Goal: Task Accomplishment & Management: Manage account settings

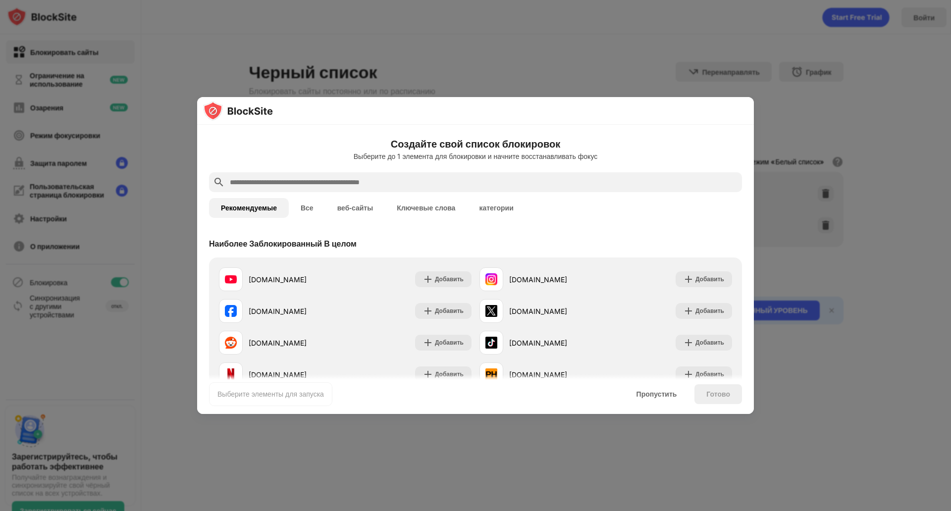
click at [308, 204] on ya-tr-span "Все" at bounding box center [307, 208] width 13 height 8
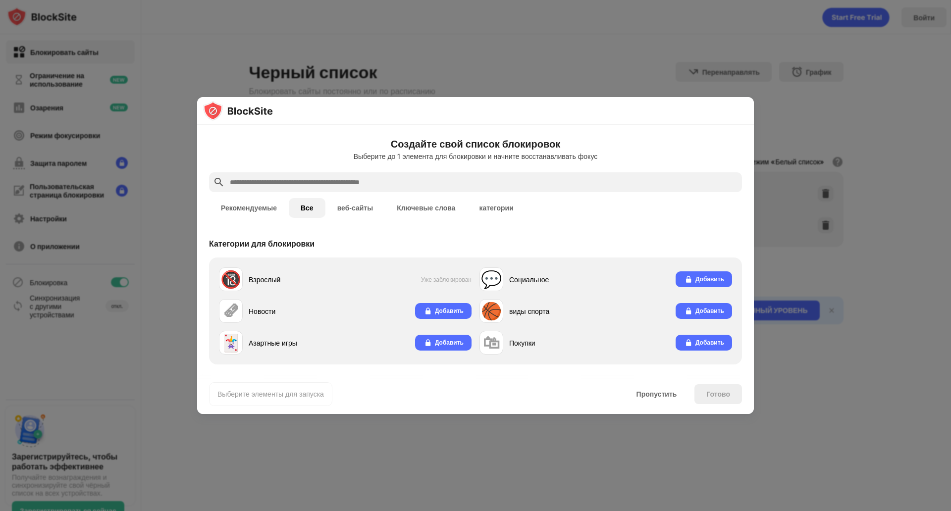
click at [356, 204] on ya-tr-span "веб-сайты" at bounding box center [355, 208] width 36 height 8
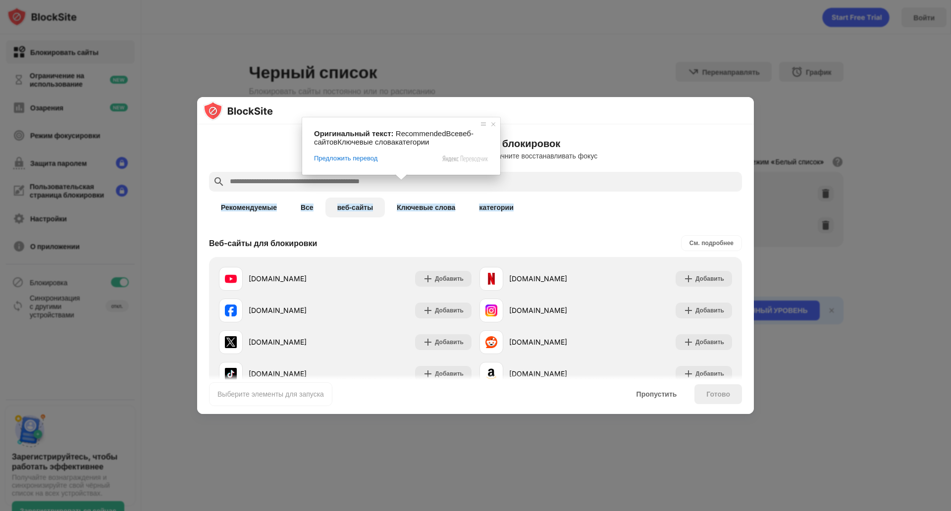
click at [265, 176] on input "text" at bounding box center [483, 182] width 509 height 12
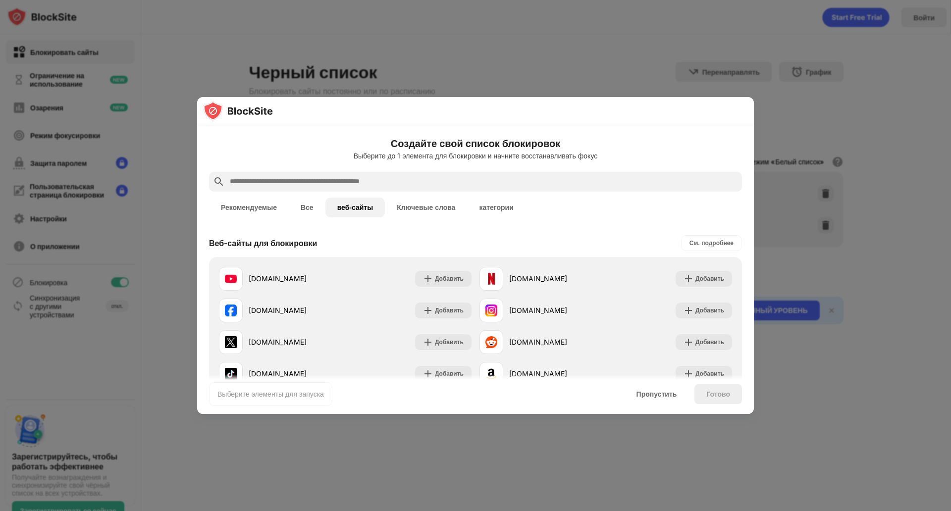
type input "*"
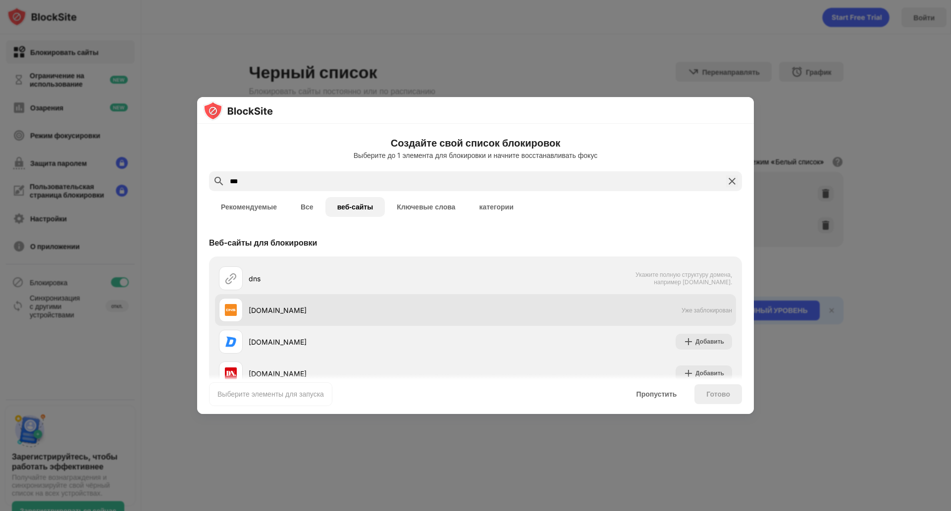
type input "***"
click at [696, 307] on ya-tr-span "Уже заблокирован" at bounding box center [706, 310] width 51 height 7
click at [269, 306] on ya-tr-span "[DOMAIN_NAME]" at bounding box center [278, 310] width 58 height 8
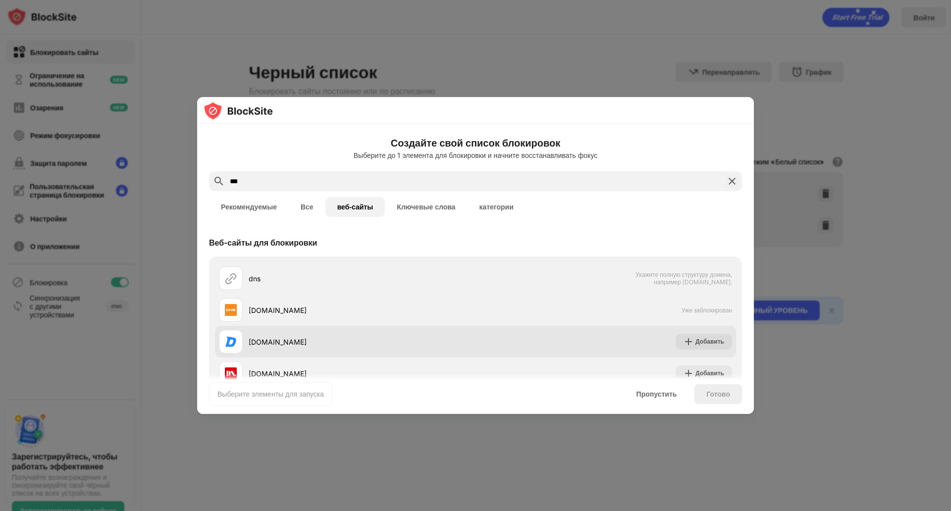
click at [591, 326] on div "[DOMAIN_NAME] Добавить" at bounding box center [475, 342] width 521 height 32
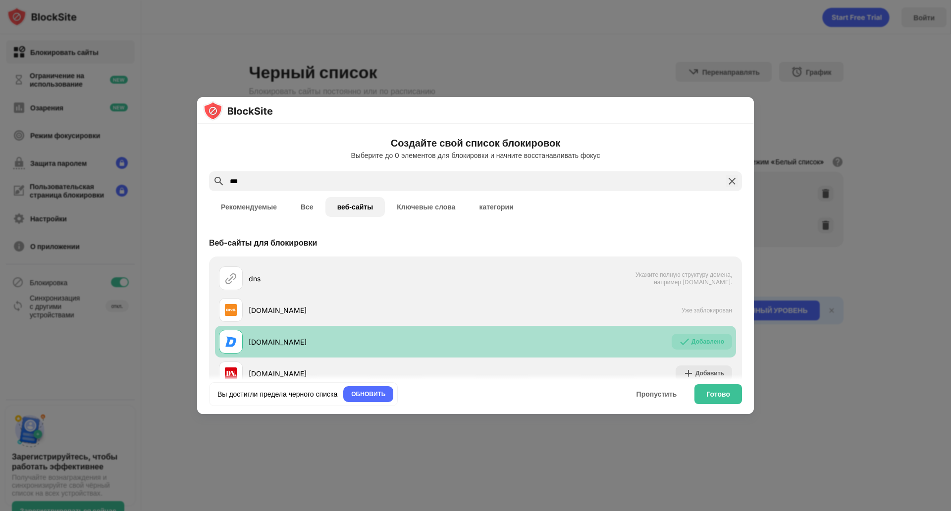
click at [267, 338] on ya-tr-span "[DOMAIN_NAME]" at bounding box center [278, 342] width 58 height 8
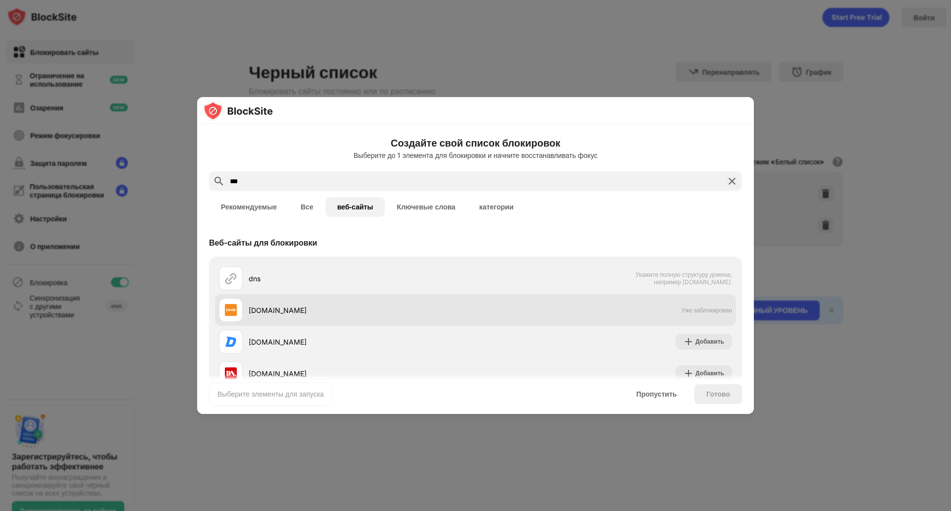
click at [290, 305] on div "[DOMAIN_NAME]" at bounding box center [362, 310] width 227 height 10
click at [232, 304] on img at bounding box center [231, 310] width 12 height 12
click at [226, 304] on img at bounding box center [231, 310] width 12 height 12
click at [236, 304] on img at bounding box center [231, 310] width 12 height 12
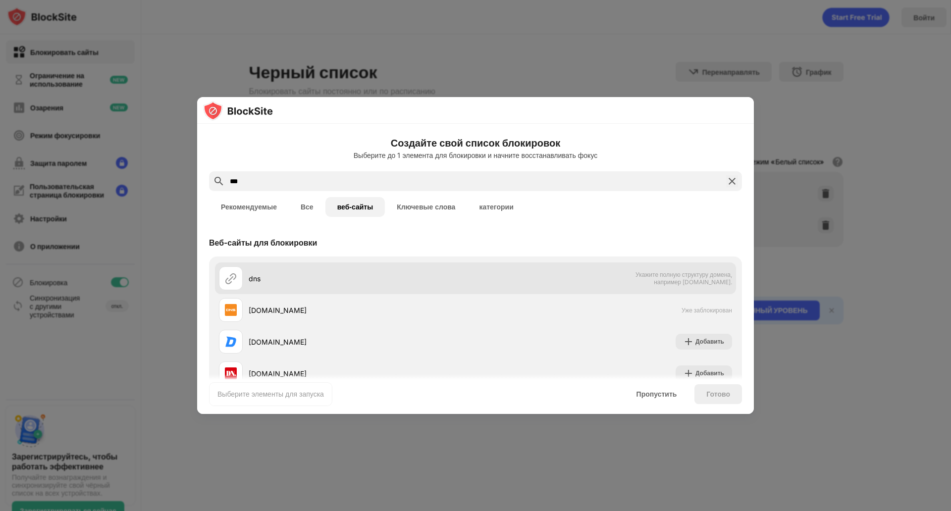
click at [230, 272] on img at bounding box center [231, 278] width 12 height 12
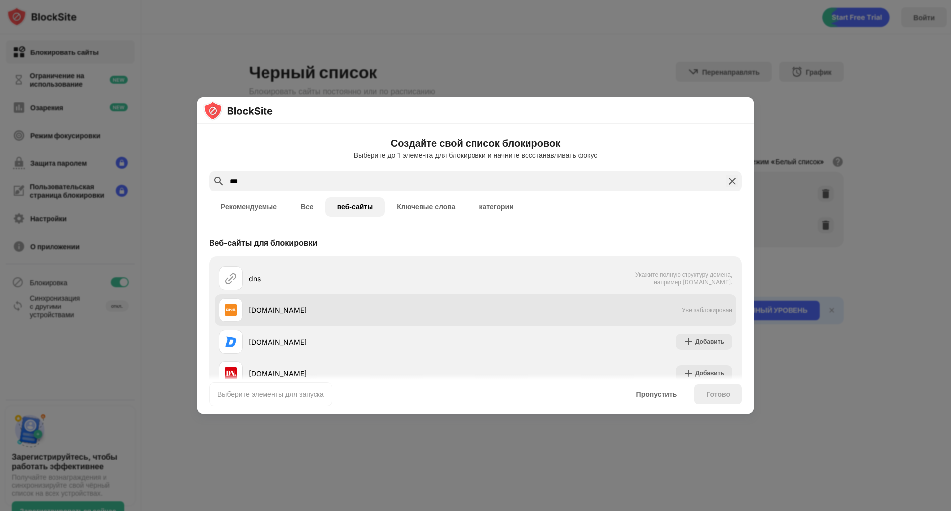
click at [258, 301] on div "dns Укажите полную структуру домена, например [DOMAIN_NAME]. [DOMAIN_NAME] Уже …" at bounding box center [475, 357] width 521 height 190
click at [703, 307] on ya-tr-span "Уже заблокирован" at bounding box center [706, 310] width 51 height 7
click at [702, 307] on ya-tr-span "Уже заблокирован" at bounding box center [706, 310] width 51 height 7
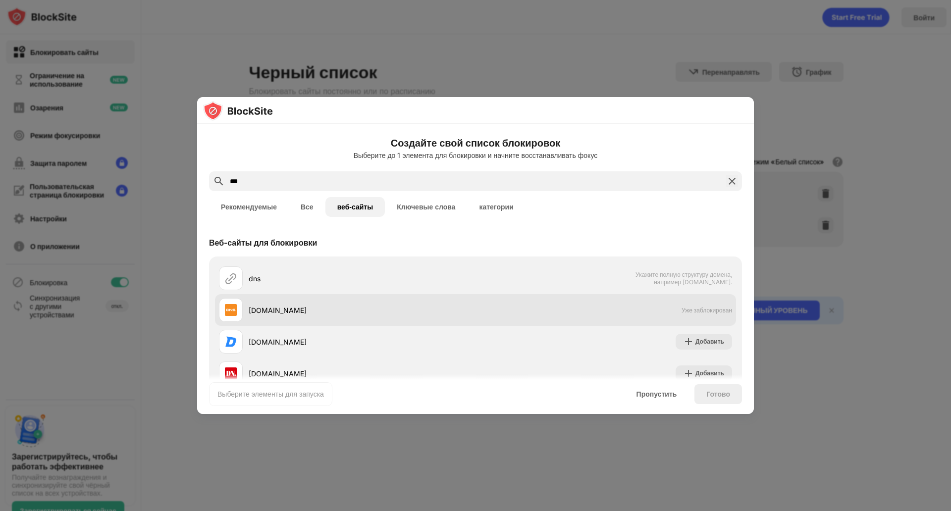
click at [702, 307] on ya-tr-span "Уже заблокирован" at bounding box center [706, 310] width 51 height 7
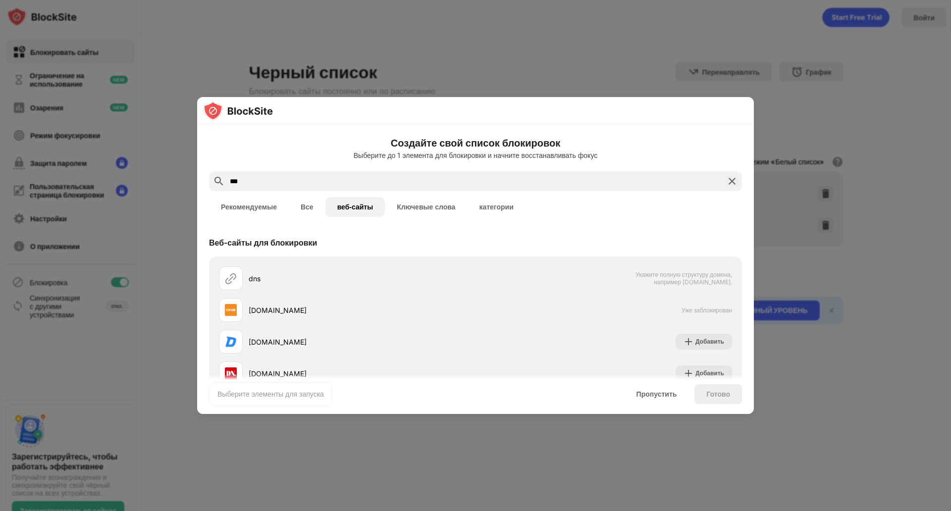
click at [244, 191] on div "Рекомендуемые Все веб-сайты Ключевые слова категории" at bounding box center [475, 207] width 533 height 32
click at [244, 203] on ya-tr-span "Рекомендуемые" at bounding box center [249, 207] width 56 height 8
click at [650, 390] on ya-tr-span "Пропустить" at bounding box center [656, 394] width 41 height 8
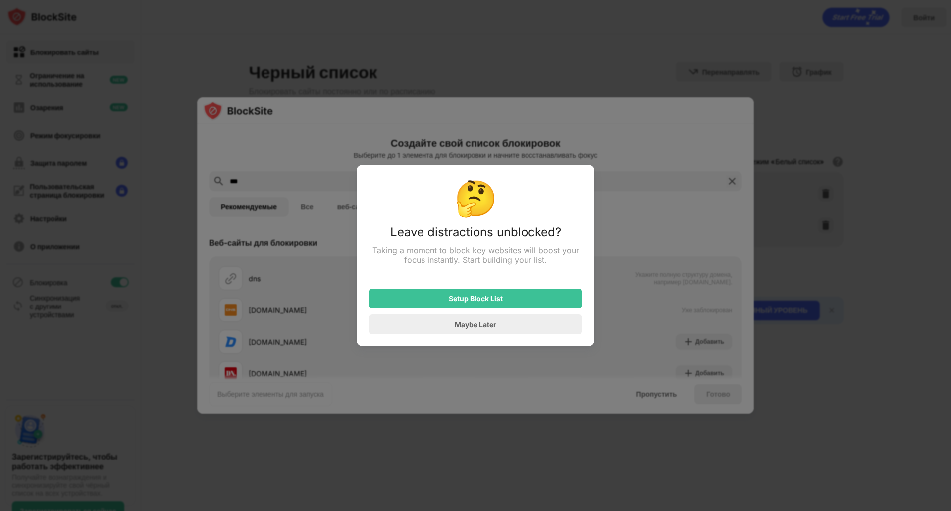
click at [503, 290] on div "Setup Block List Maybe Later" at bounding box center [475, 305] width 214 height 57
click at [499, 295] on div "Setup Block List" at bounding box center [476, 299] width 54 height 8
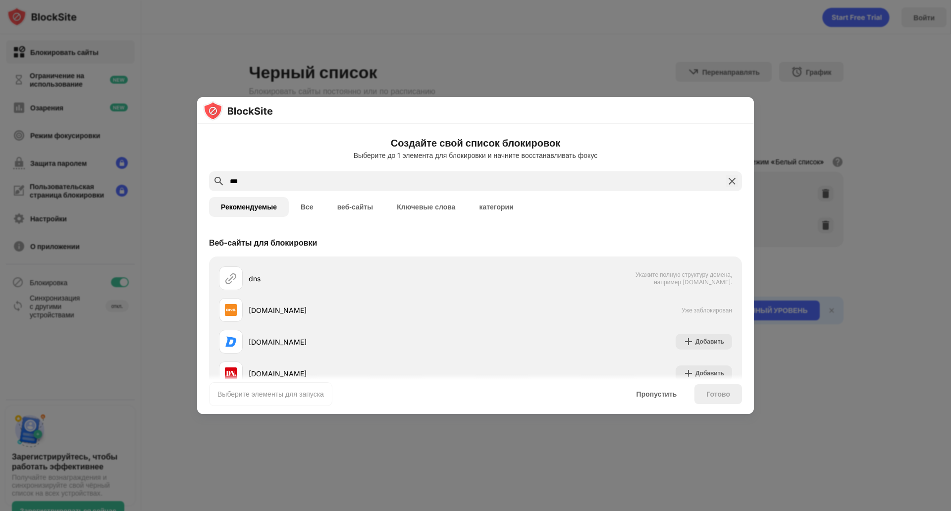
click at [726, 175] on img at bounding box center [732, 181] width 12 height 12
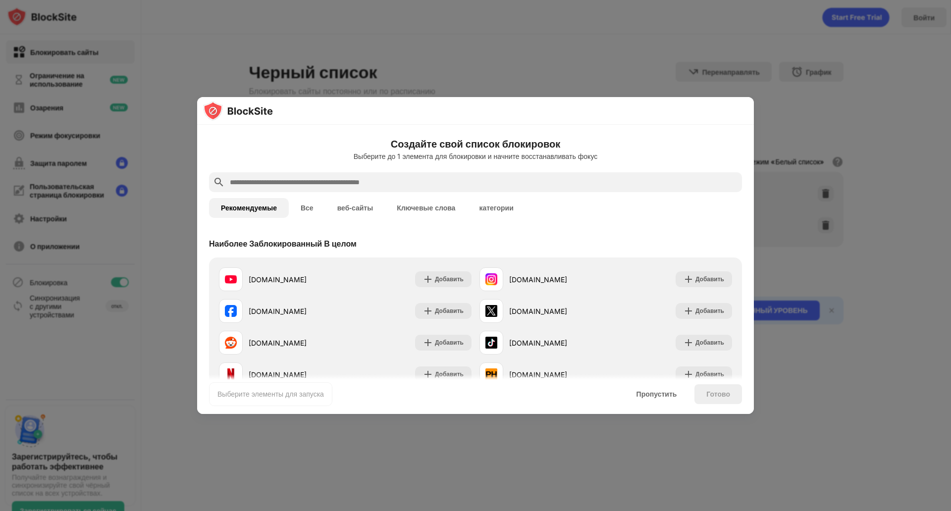
drag, startPoint x: 799, startPoint y: 239, endPoint x: 802, endPoint y: 244, distance: 6.2
click at [799, 240] on div at bounding box center [475, 255] width 951 height 511
drag, startPoint x: 802, startPoint y: 244, endPoint x: 793, endPoint y: 258, distance: 16.6
click at [802, 248] on div at bounding box center [475, 255] width 951 height 511
click at [664, 390] on ya-tr-span "Пропустить" at bounding box center [656, 394] width 41 height 8
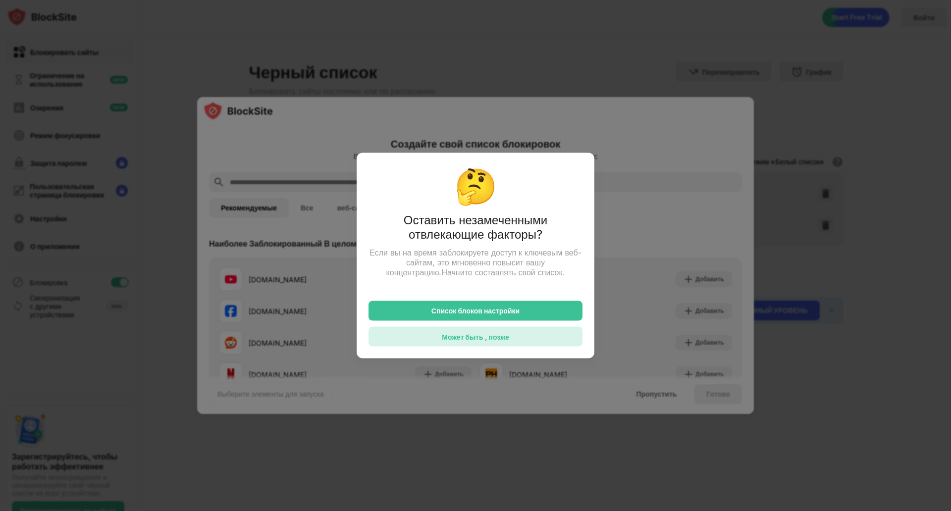
click at [469, 332] on ya-tr-span "Может быть , позже" at bounding box center [475, 336] width 67 height 8
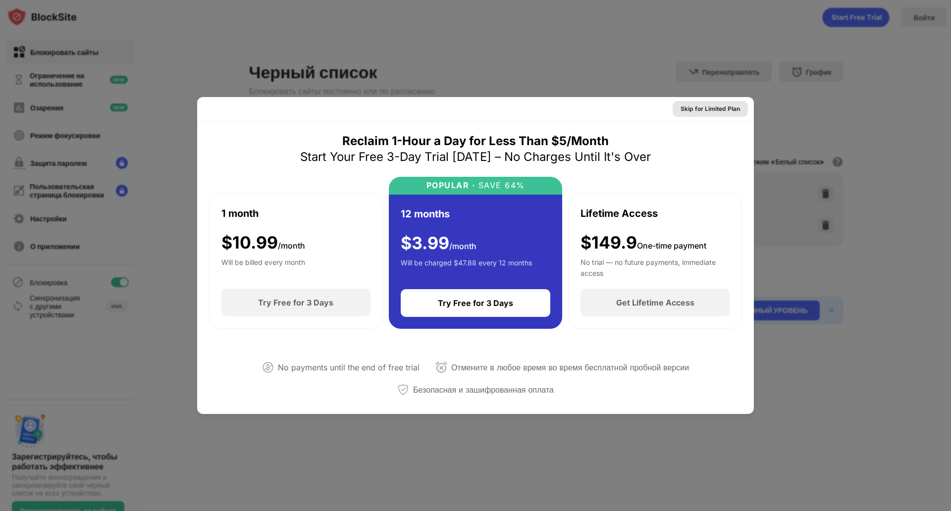
click at [731, 104] on div "Skip for Limited Plan" at bounding box center [709, 109] width 59 height 10
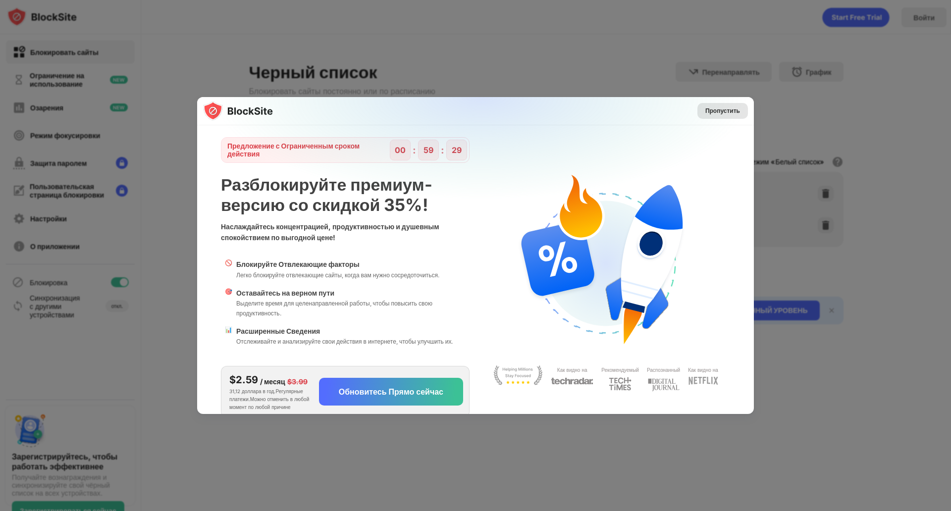
click at [731, 107] on ya-tr-span "Пропустить" at bounding box center [722, 110] width 35 height 7
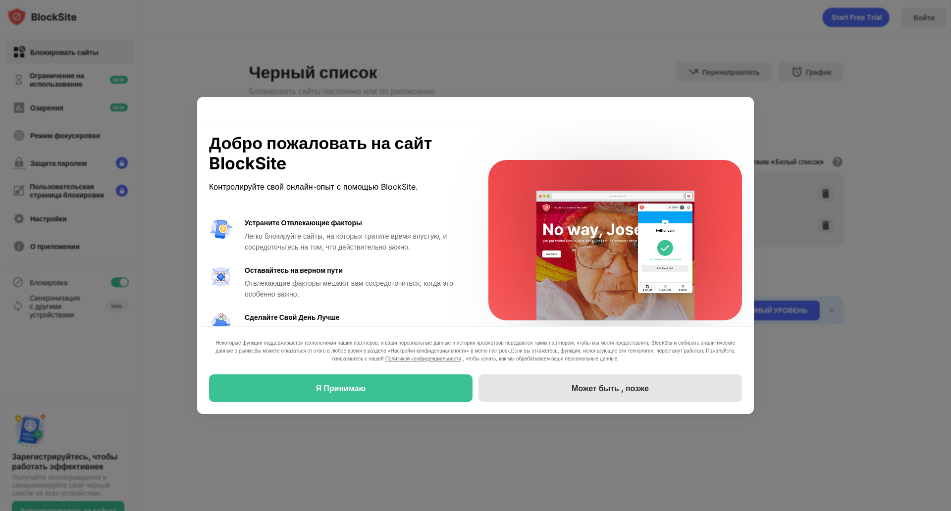
click at [602, 383] on ya-tr-span "Может быть , позже" at bounding box center [609, 388] width 77 height 10
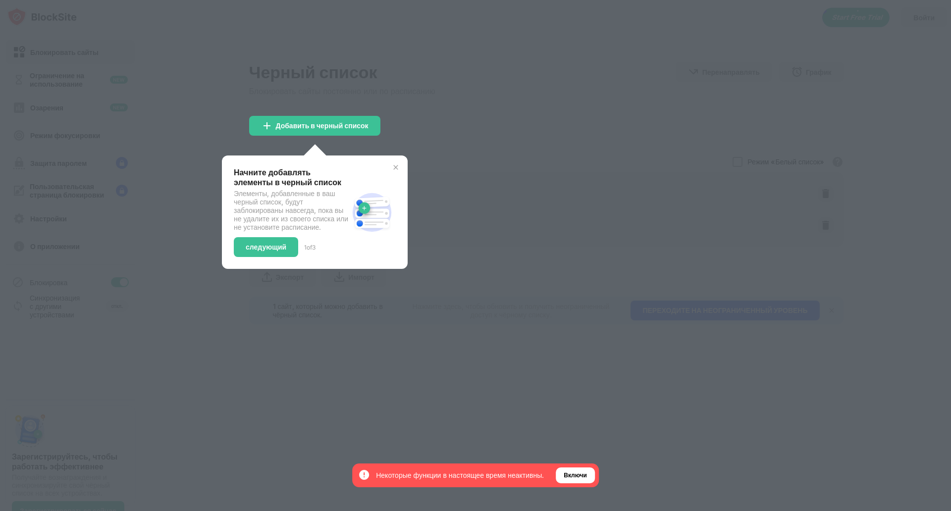
click at [351, 269] on div "Начните добавлять элементы в черный список Элементы, добавленные в ваш черный с…" at bounding box center [315, 211] width 186 height 113
click at [271, 251] on div "следующий" at bounding box center [266, 247] width 41 height 8
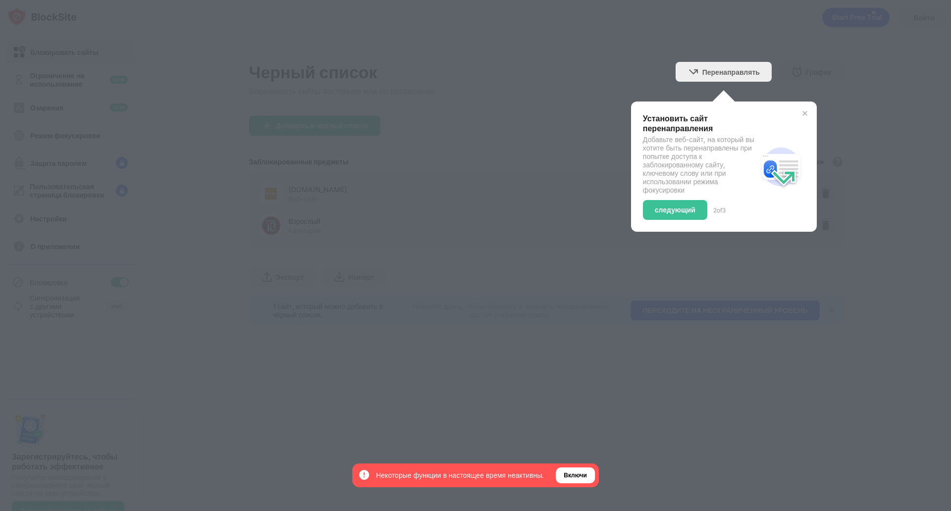
click at [415, 188] on div at bounding box center [475, 255] width 951 height 511
click at [677, 215] on div "следующий" at bounding box center [675, 210] width 64 height 20
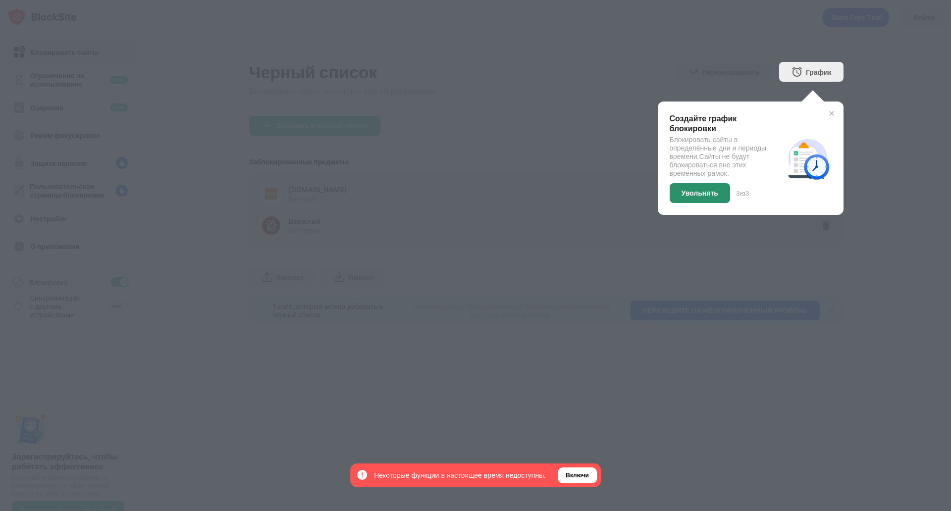
click at [717, 193] on div "Увольнять" at bounding box center [699, 193] width 60 height 20
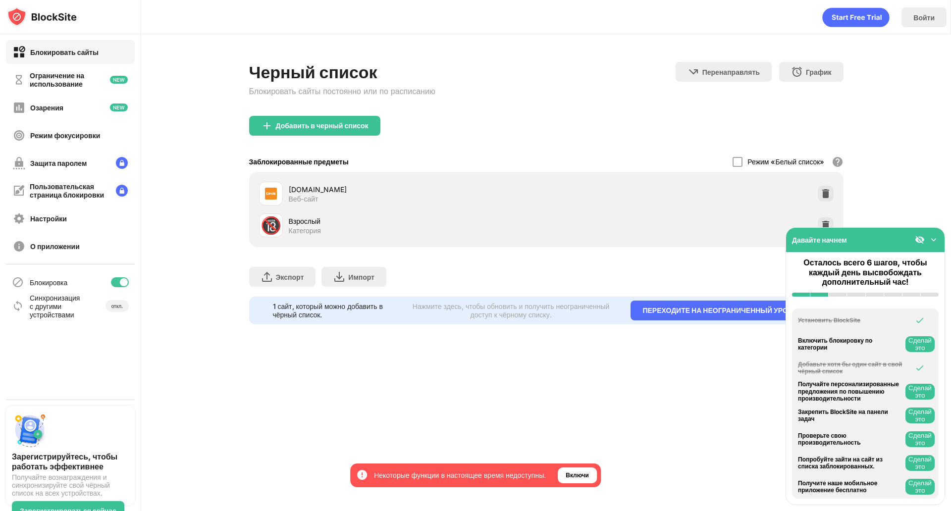
click at [939, 228] on div "Давайте начнем" at bounding box center [865, 240] width 158 height 24
click at [732, 159] on div at bounding box center [737, 162] width 10 height 10
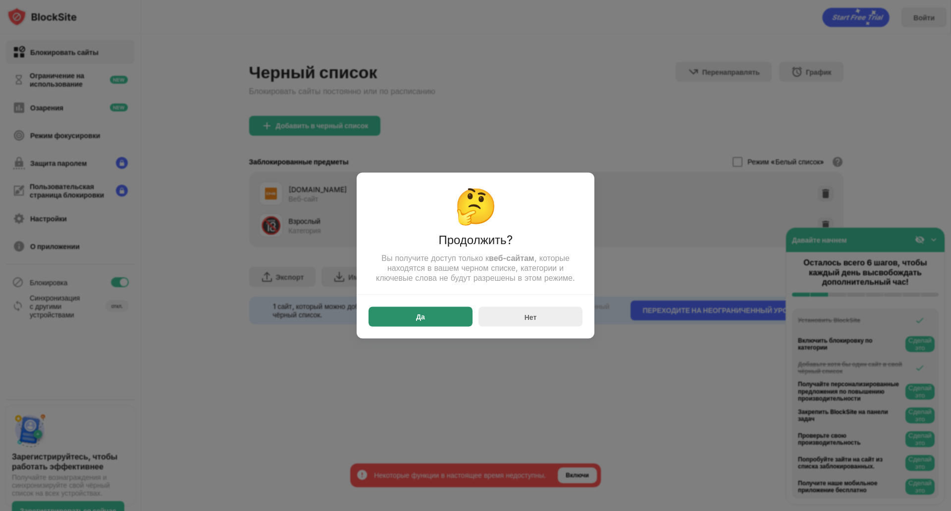
click at [451, 307] on div "Да" at bounding box center [420, 317] width 104 height 20
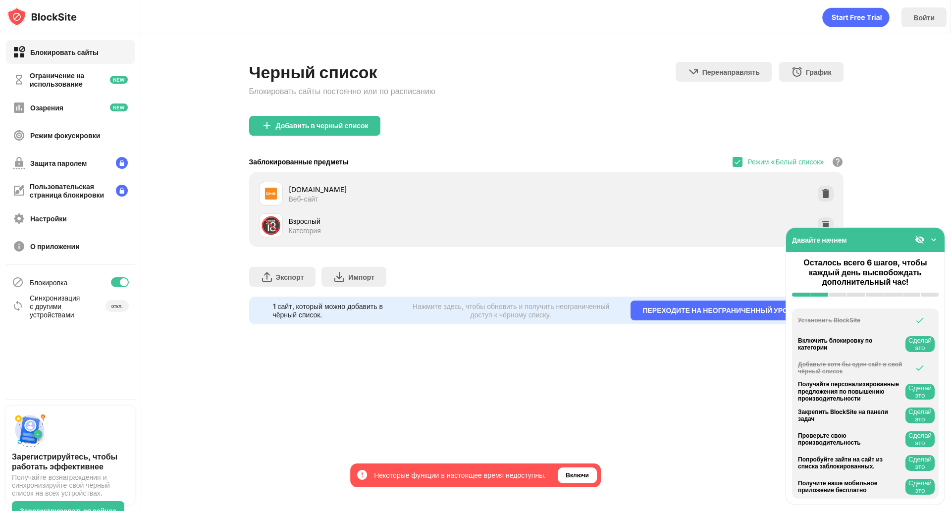
click at [326, 193] on div "[DOMAIN_NAME]" at bounding box center [417, 189] width 257 height 10
click at [933, 235] on img at bounding box center [933, 240] width 10 height 10
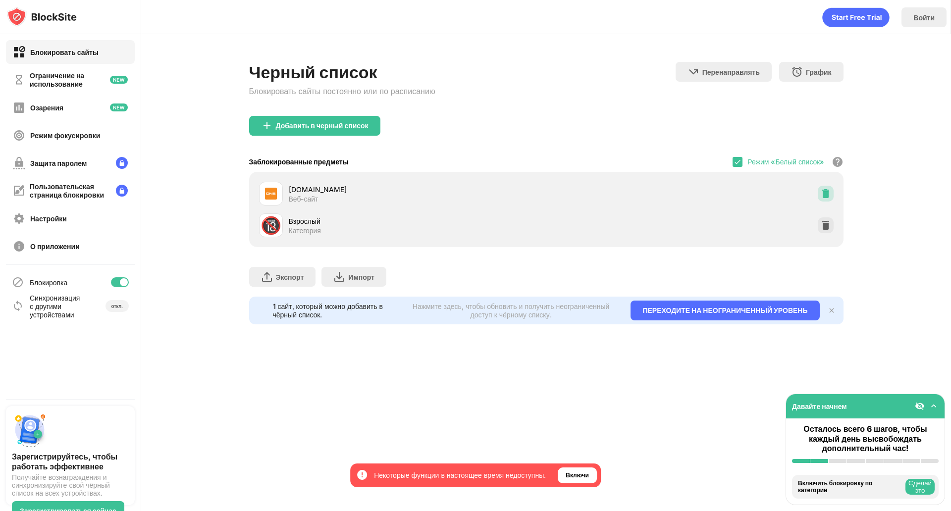
click at [820, 192] on img at bounding box center [825, 194] width 10 height 10
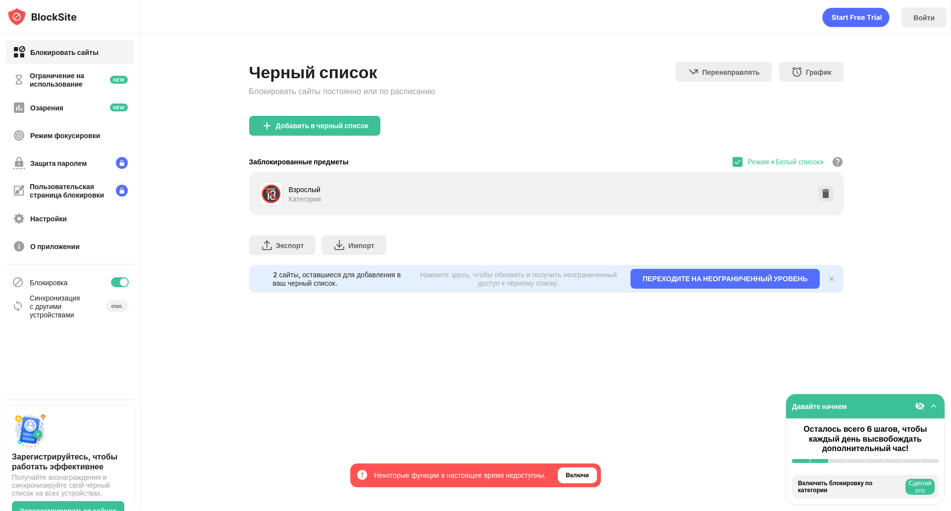
click at [820, 193] on img at bounding box center [825, 194] width 10 height 10
